Goal: Transaction & Acquisition: Purchase product/service

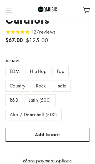
click at [41, 86] on label "Rock" at bounding box center [41, 85] width 18 height 11
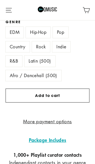
scroll to position [162, 0]
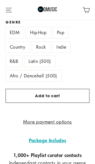
click at [57, 97] on button "Add to cart" at bounding box center [48, 96] width 84 height 14
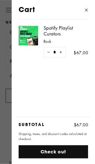
click at [54, 141] on p "Shipping, taxes, and discount codes calculated at checkout." at bounding box center [54, 136] width 70 height 10
click at [88, 11] on icon "button" at bounding box center [86, 10] width 3 height 3
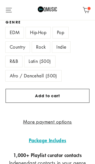
click at [8, 10] on icon "button" at bounding box center [9, 10] width 8 height 8
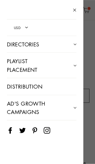
click at [74, 64] on button "Primary" at bounding box center [74, 65] width 17 height 11
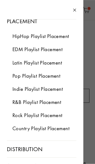
scroll to position [49, 0]
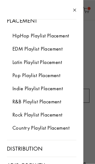
click at [50, 108] on link "Rock Playlist Placement" at bounding box center [35, 114] width 68 height 13
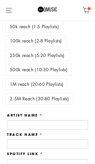
scroll to position [169, 0]
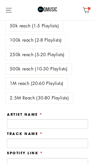
click at [59, 97] on label "2.5M Reach (30-80 Playlists)" at bounding box center [40, 97] width 68 height 11
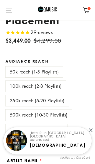
click at [57, 129] on label "1M reach (20-60 Playlists)" at bounding box center [37, 129] width 62 height 11
click at [57, 115] on label "500k reach (10-30 Playlists)" at bounding box center [39, 114] width 66 height 11
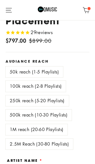
click at [55, 99] on label "250k reach (5-20 Playlists)" at bounding box center [38, 100] width 64 height 11
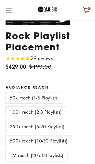
scroll to position [4, 0]
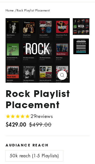
click at [49, 116] on span "reviews" at bounding box center [45, 116] width 16 height 6
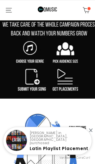
scroll to position [510, 0]
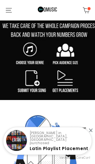
click at [93, 132] on div at bounding box center [91, 130] width 4 height 4
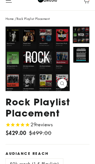
scroll to position [0, 0]
